Goal: Information Seeking & Learning: Learn about a topic

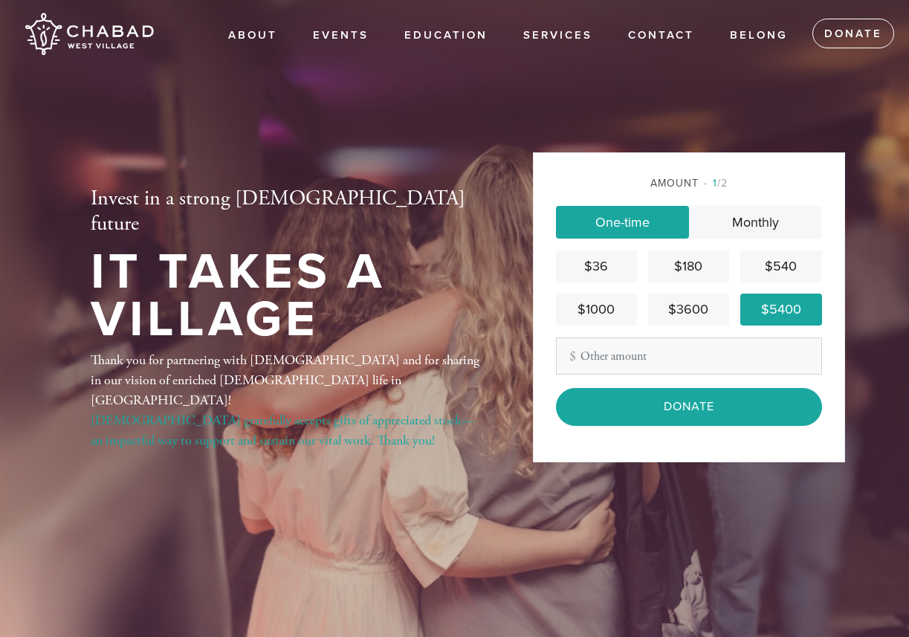
scroll to position [33, 0]
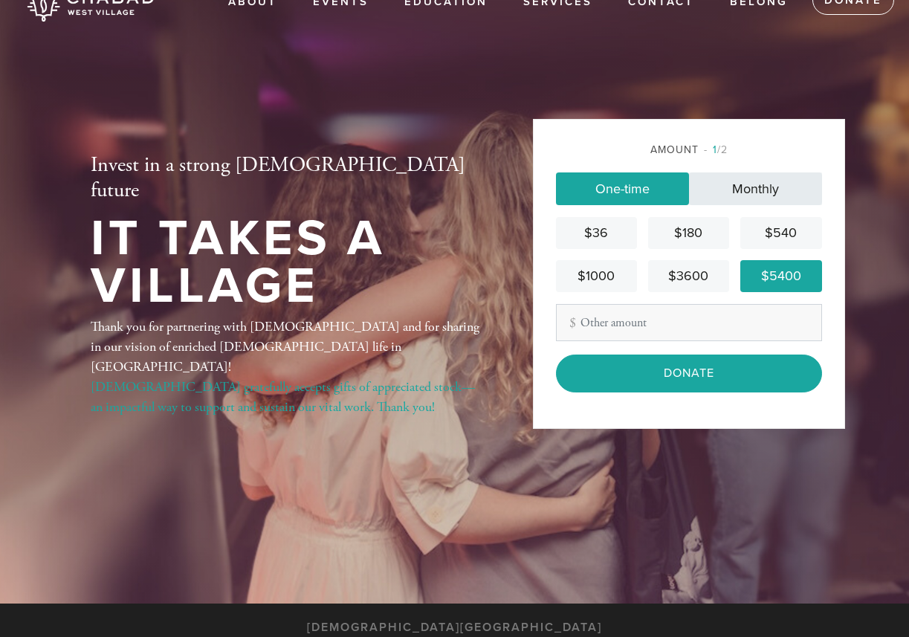
click at [757, 202] on link "Monthly" at bounding box center [755, 188] width 133 height 33
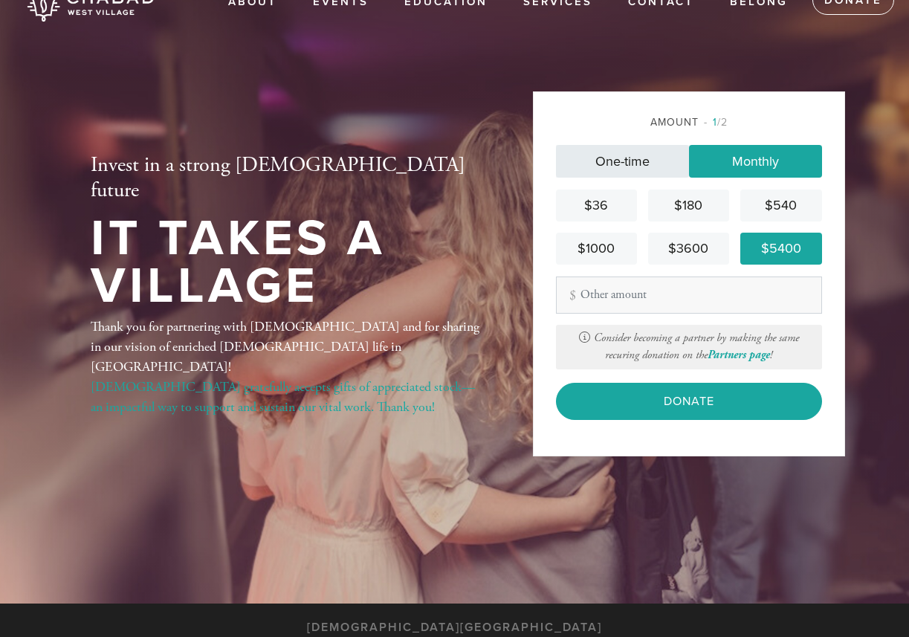
click at [617, 167] on link "One-time" at bounding box center [622, 161] width 133 height 33
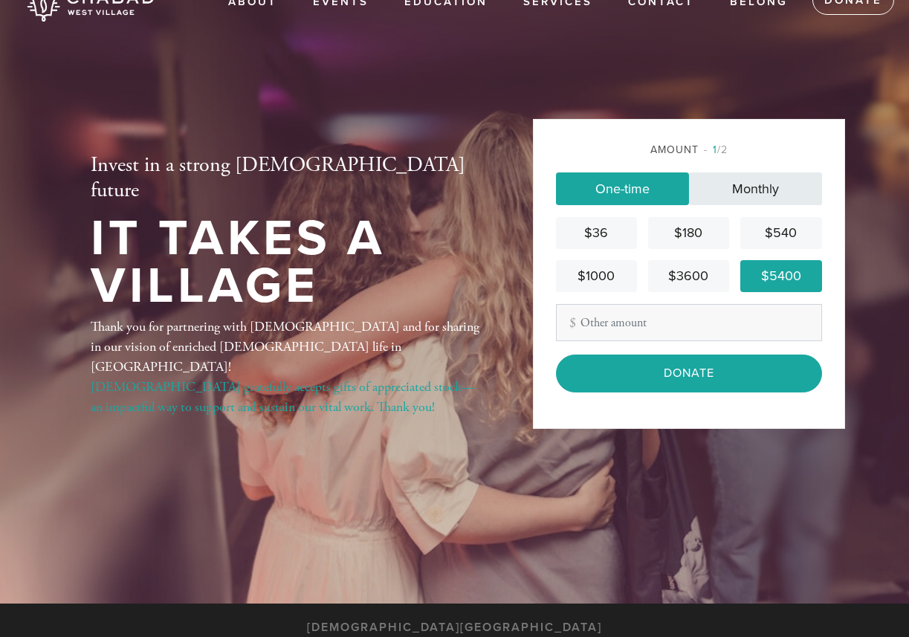
click at [776, 185] on link "Monthly" at bounding box center [755, 188] width 133 height 33
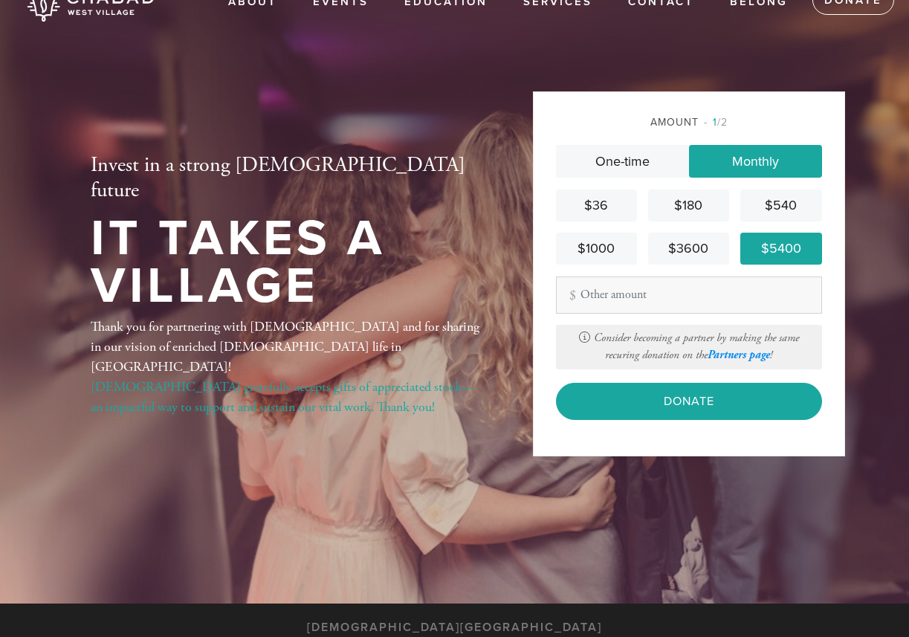
click at [739, 356] on link "Partners page" at bounding box center [738, 355] width 62 height 14
click at [207, 158] on div "Invest in a strong Jewish future It Takes a Village Thank you for partnering wi…" at bounding box center [288, 285] width 468 height 458
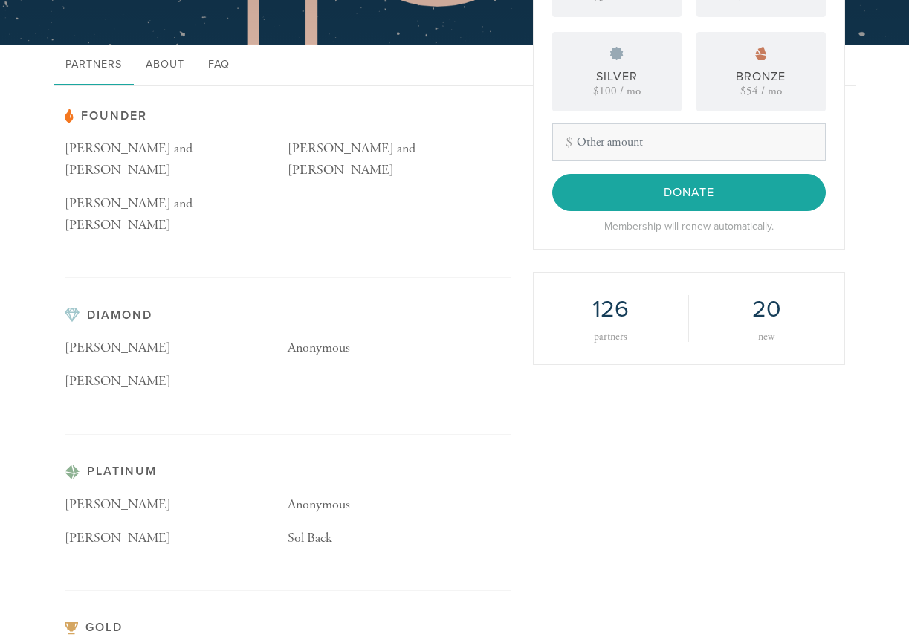
scroll to position [309, 0]
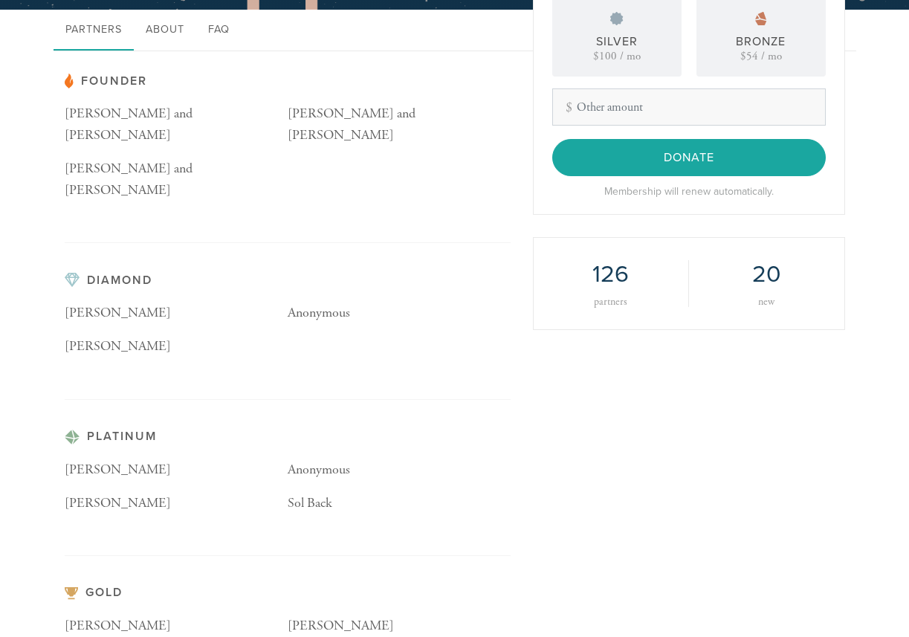
click at [146, 493] on p "[PERSON_NAME]" at bounding box center [176, 504] width 223 height 22
copy div "[PERSON_NAME]"
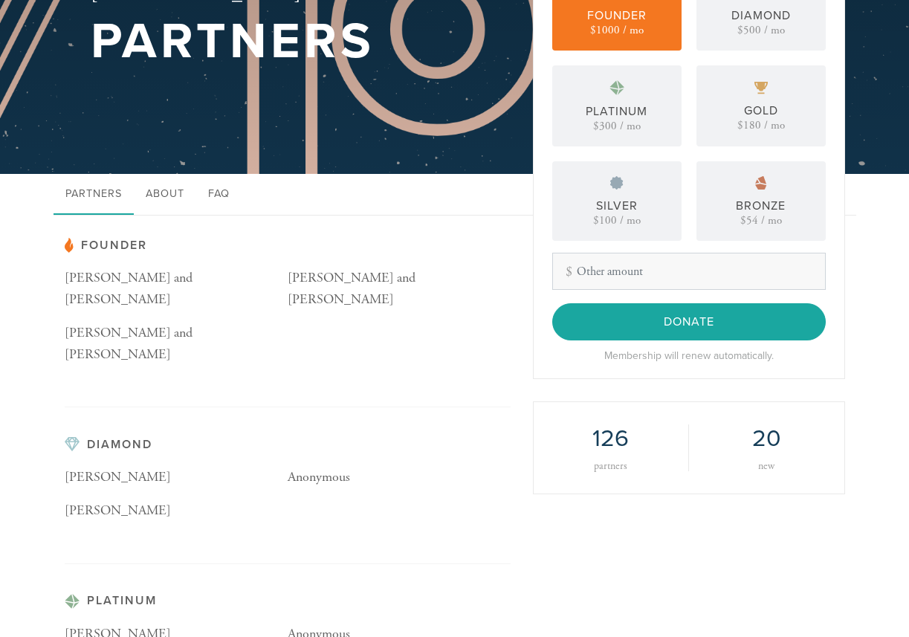
scroll to position [0, 0]
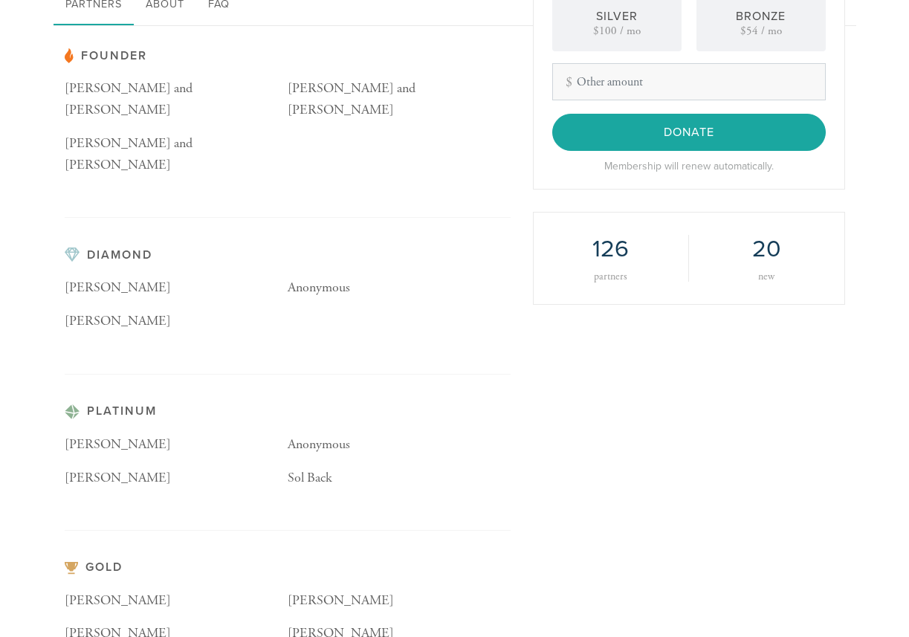
click at [435, 434] on p "Anonymous" at bounding box center [399, 445] width 223 height 22
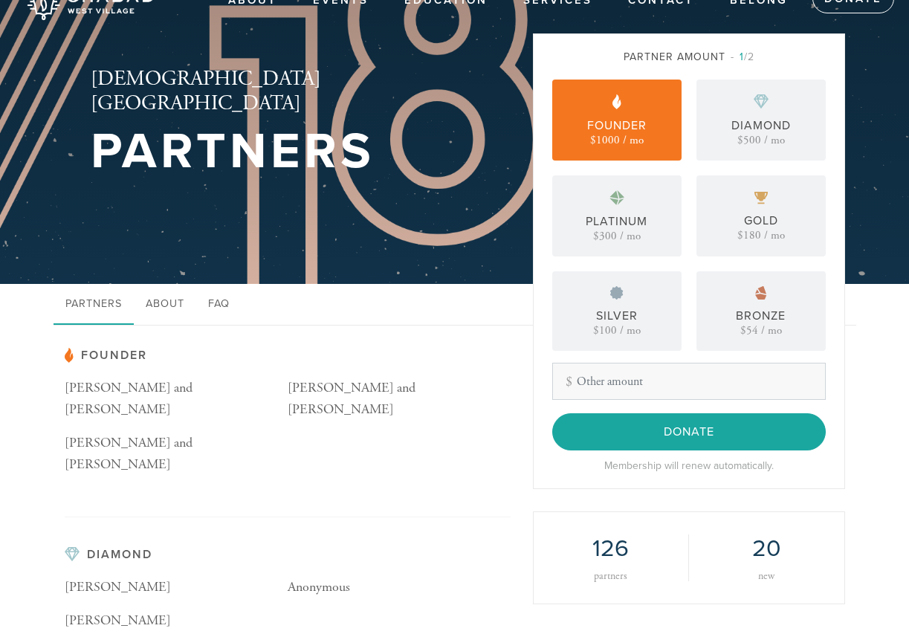
scroll to position [34, 0]
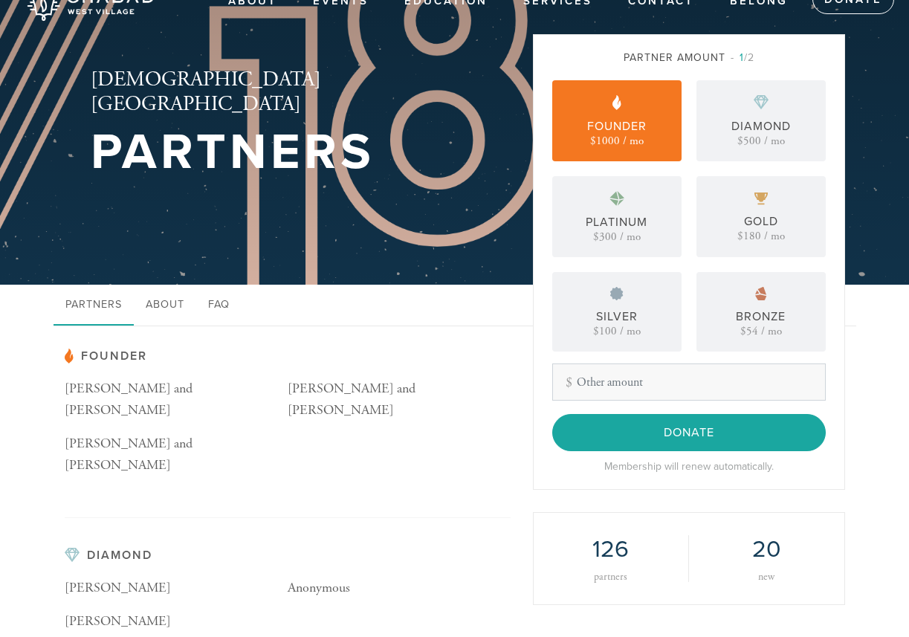
click at [178, 390] on p "[PERSON_NAME] and [PERSON_NAME]" at bounding box center [176, 399] width 223 height 43
click at [144, 388] on p "[PERSON_NAME] and [PERSON_NAME]" at bounding box center [176, 399] width 223 height 43
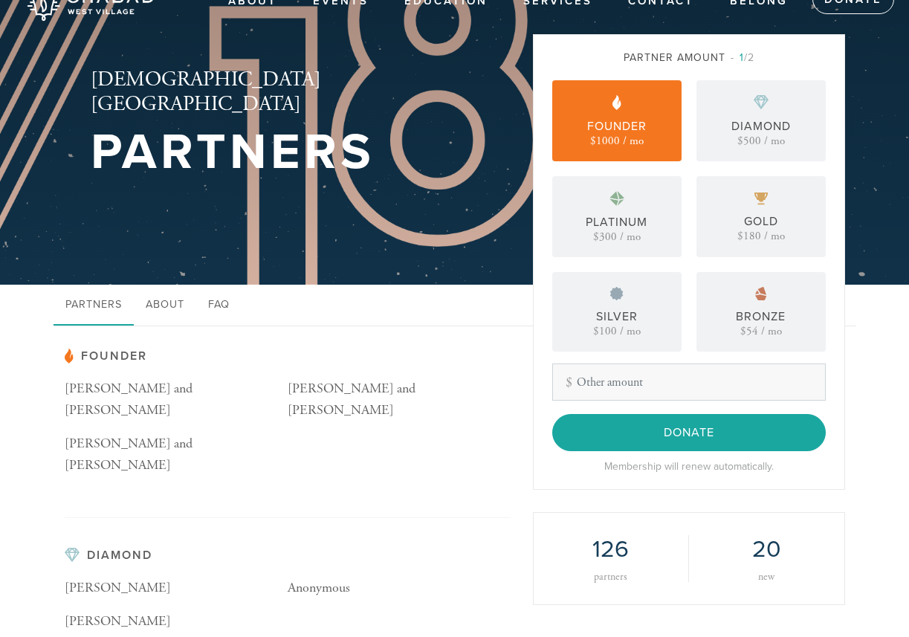
click at [131, 390] on p "[PERSON_NAME] and [PERSON_NAME]" at bounding box center [176, 399] width 223 height 43
drag, startPoint x: 131, startPoint y: 390, endPoint x: 197, endPoint y: 390, distance: 66.1
click at [197, 390] on p "[PERSON_NAME] and [PERSON_NAME]" at bounding box center [176, 399] width 223 height 43
copy div "[PERSON_NAME]"
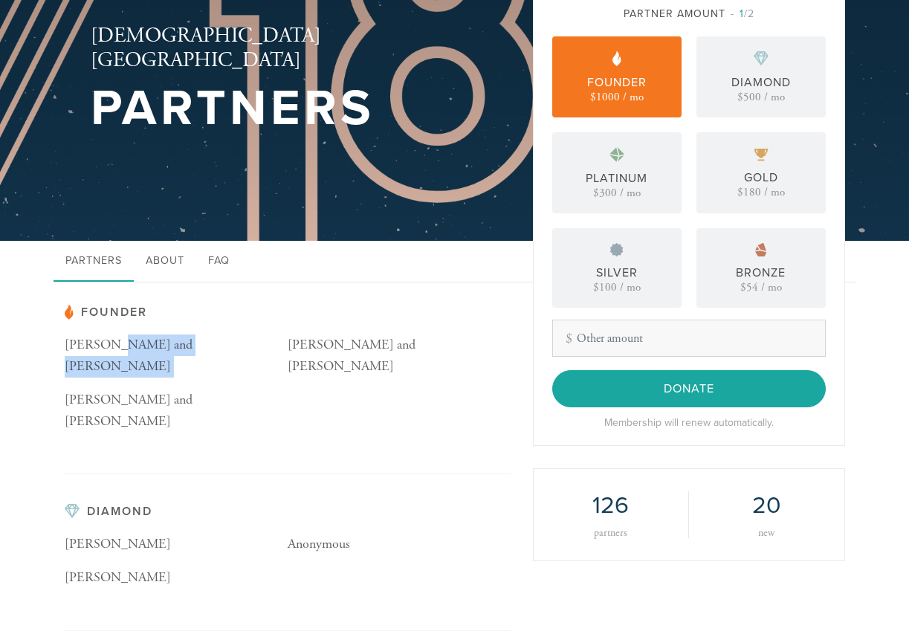
scroll to position [89, 0]
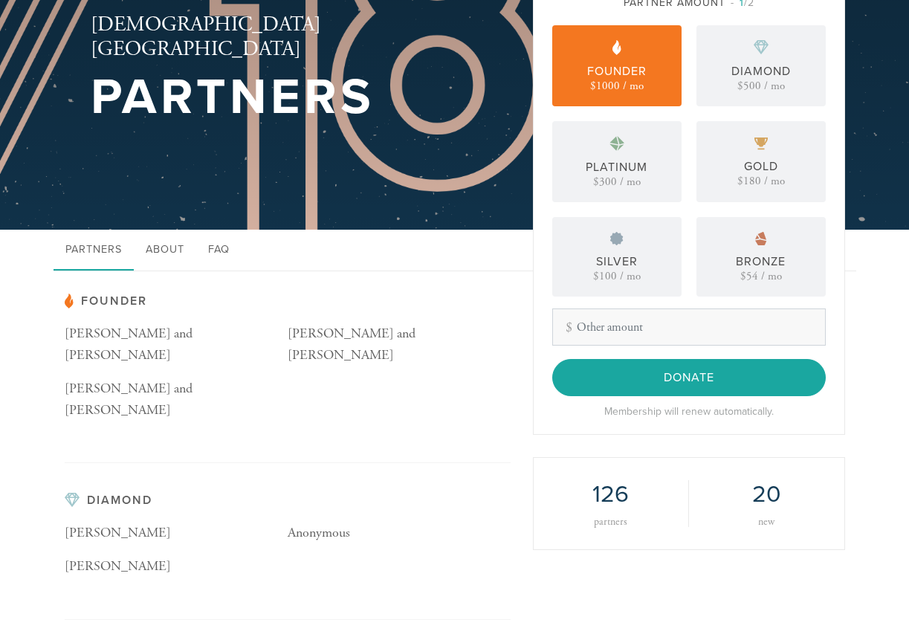
click at [359, 337] on p "[PERSON_NAME] and [PERSON_NAME]" at bounding box center [399, 344] width 223 height 43
drag, startPoint x: 359, startPoint y: 337, endPoint x: 388, endPoint y: 337, distance: 29.0
click at [388, 337] on p "[PERSON_NAME] and [PERSON_NAME]" at bounding box center [399, 344] width 223 height 43
copy p "[PERSON_NAME]"
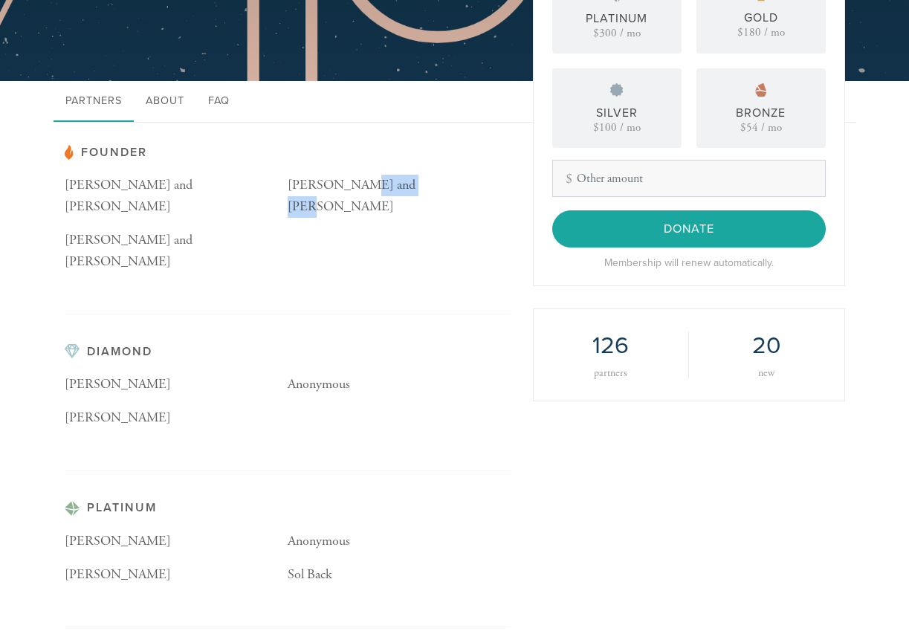
scroll to position [251, 0]
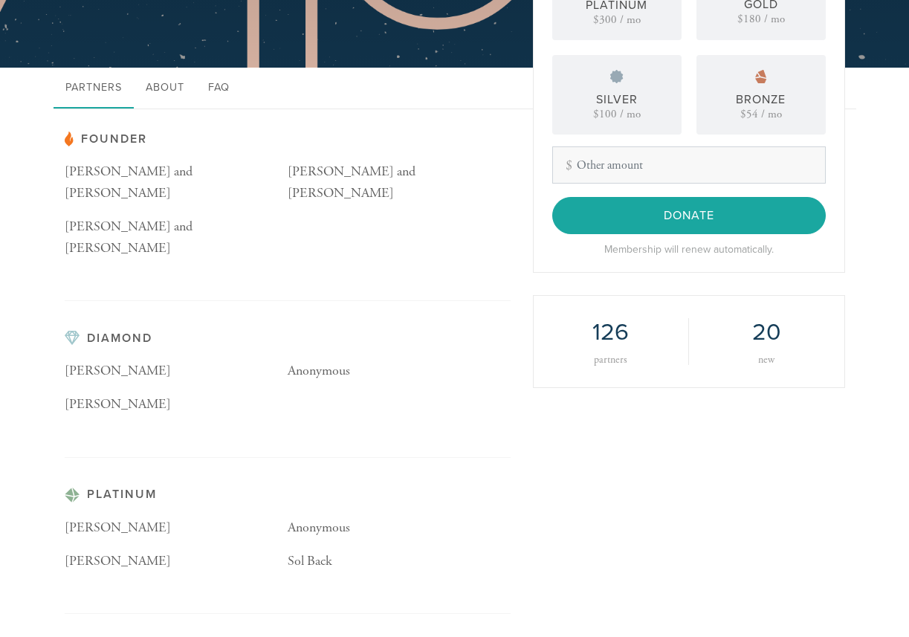
click at [87, 362] on span "[PERSON_NAME]" at bounding box center [118, 370] width 106 height 17
copy div "[PERSON_NAME]"
click at [110, 394] on p "[PERSON_NAME]" at bounding box center [176, 405] width 223 height 22
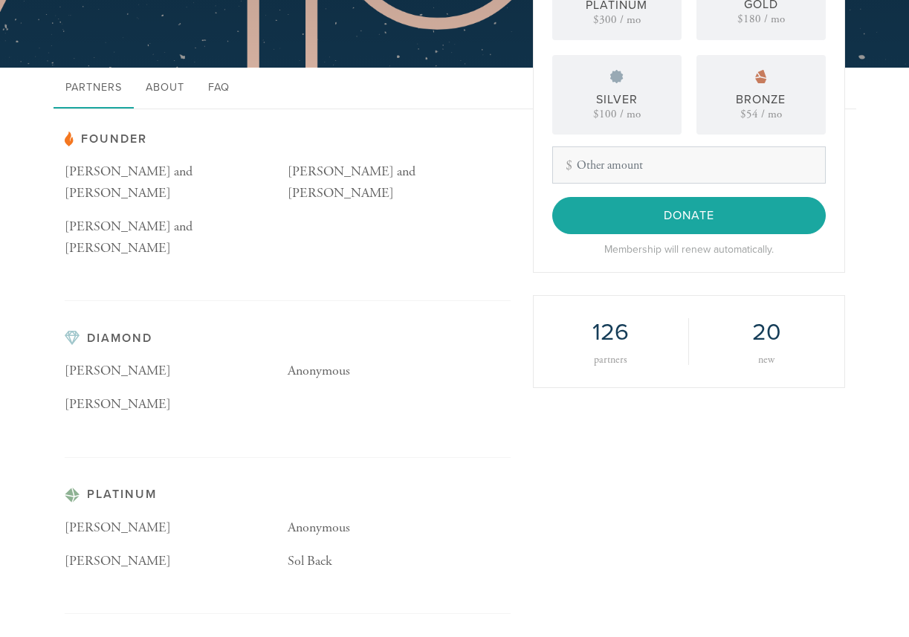
click at [110, 394] on p "[PERSON_NAME]" at bounding box center [176, 405] width 223 height 22
copy div "[PERSON_NAME]"
